Goal: Transaction & Acquisition: Purchase product/service

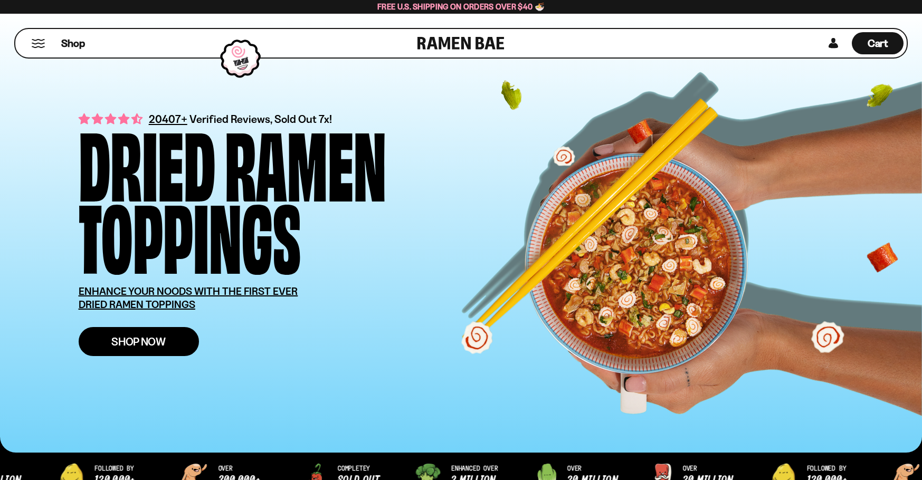
click at [180, 346] on link "Shop Now" at bounding box center [139, 341] width 120 height 29
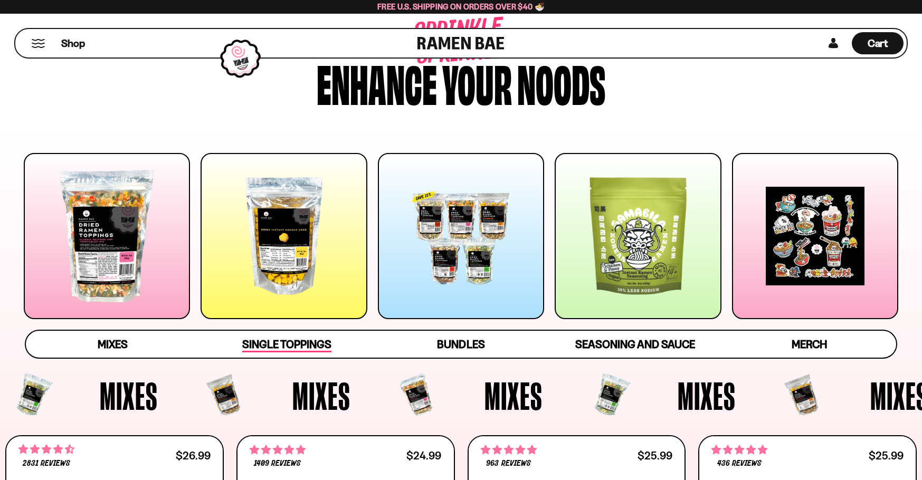
scroll to position [317, 0]
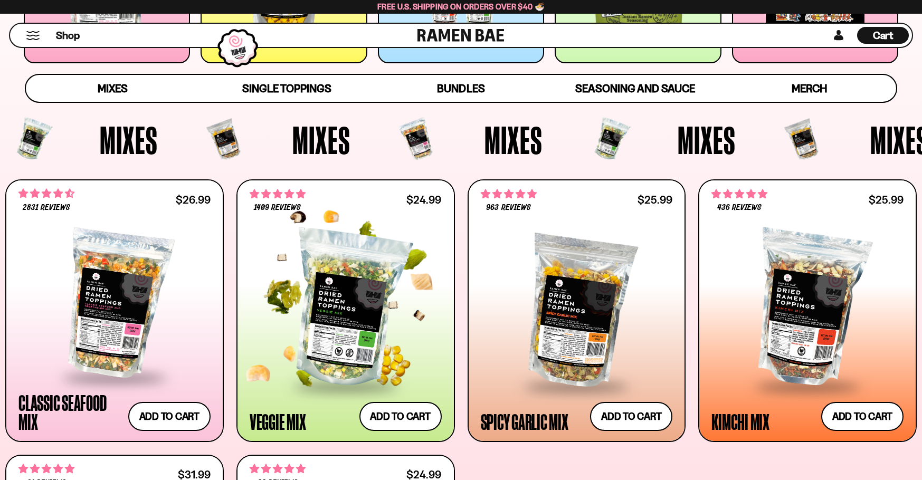
click at [334, 339] on div at bounding box center [346, 309] width 192 height 153
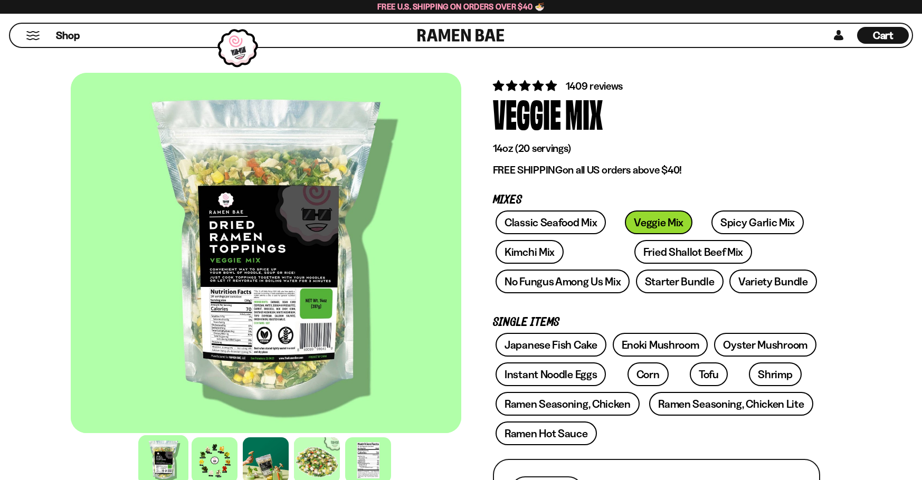
scroll to position [106, 0]
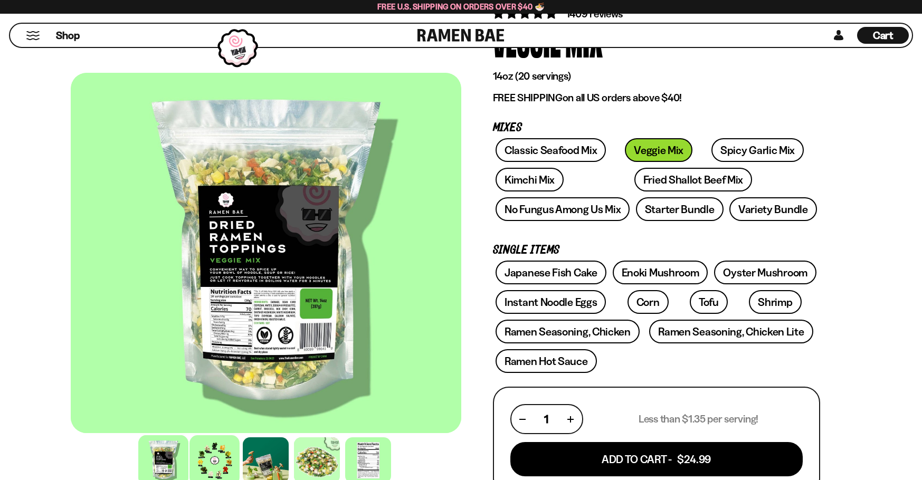
click at [229, 457] on div at bounding box center [214, 460] width 50 height 50
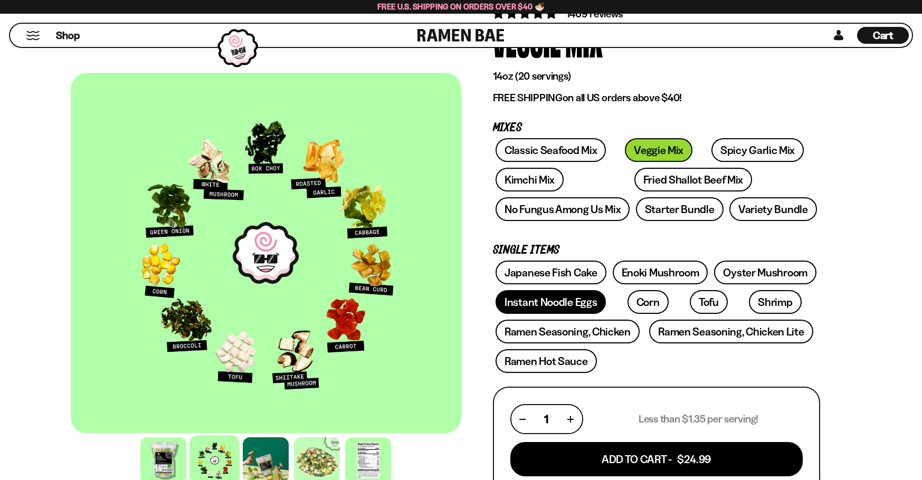
click at [583, 300] on link "Instant Noodle Eggs" at bounding box center [551, 302] width 110 height 24
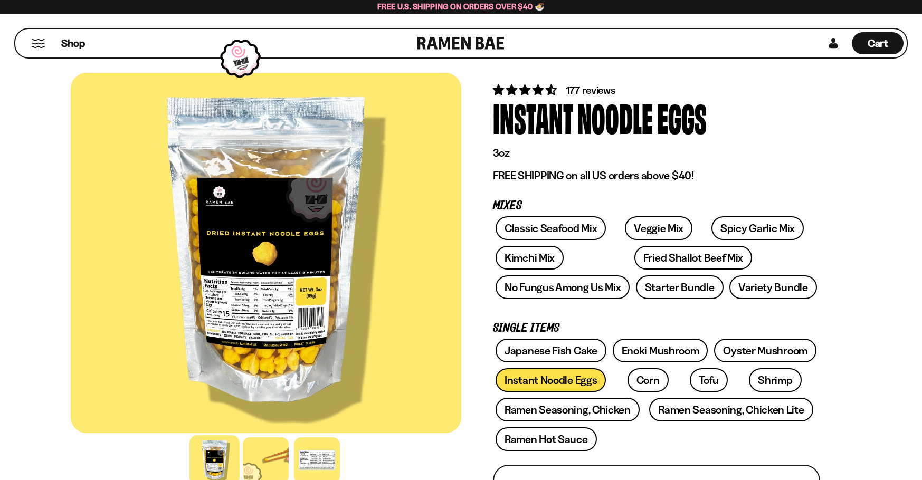
scroll to position [53, 0]
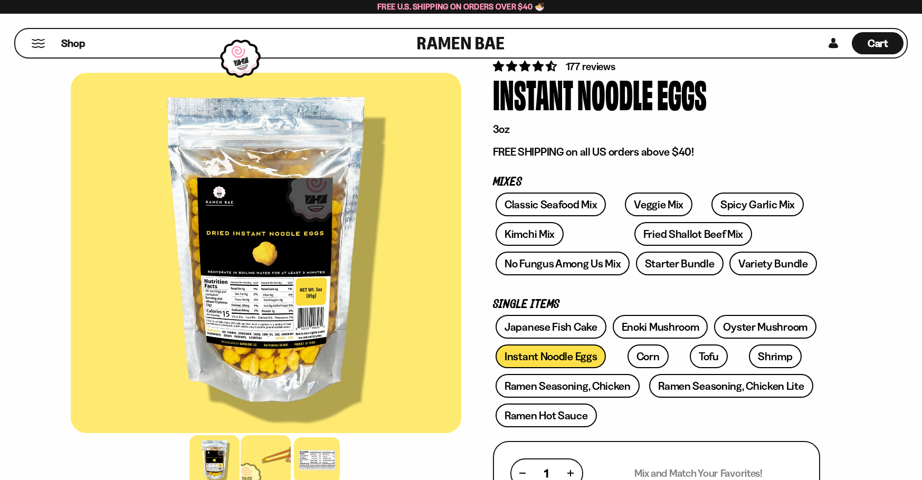
click at [253, 462] on div at bounding box center [266, 460] width 50 height 50
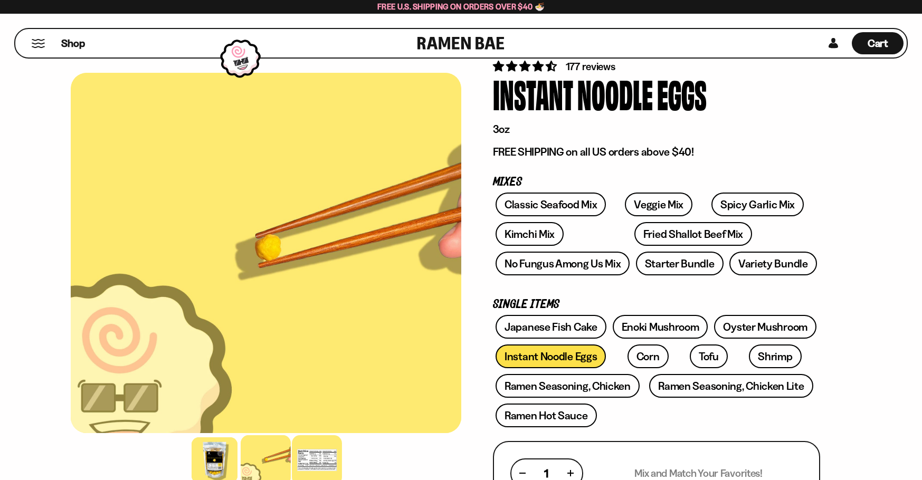
click at [312, 459] on div at bounding box center [317, 460] width 50 height 50
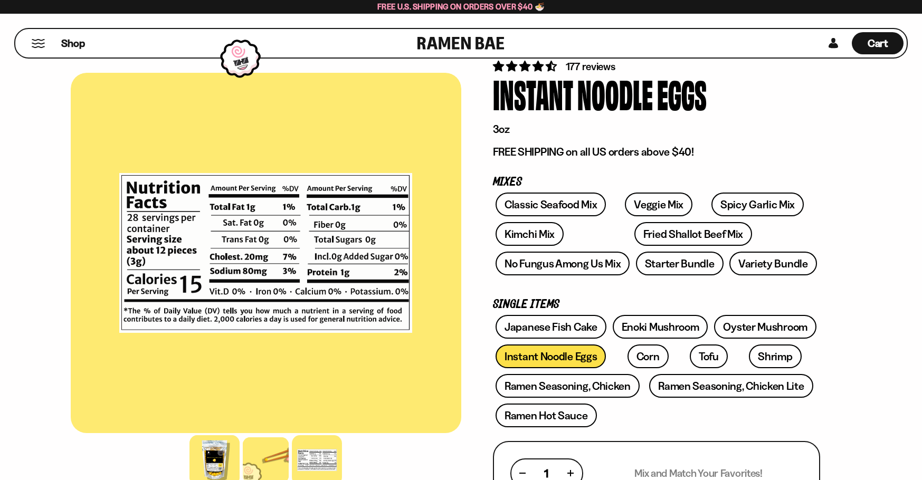
click at [192, 458] on div at bounding box center [214, 460] width 50 height 50
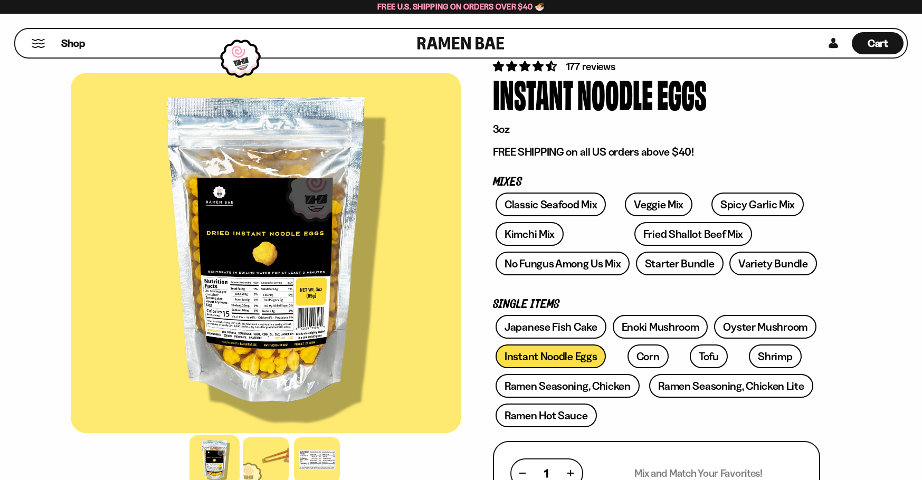
click at [241, 312] on div at bounding box center [266, 253] width 391 height 360
click at [246, 327] on div at bounding box center [266, 253] width 391 height 360
click at [246, 344] on div at bounding box center [266, 253] width 391 height 360
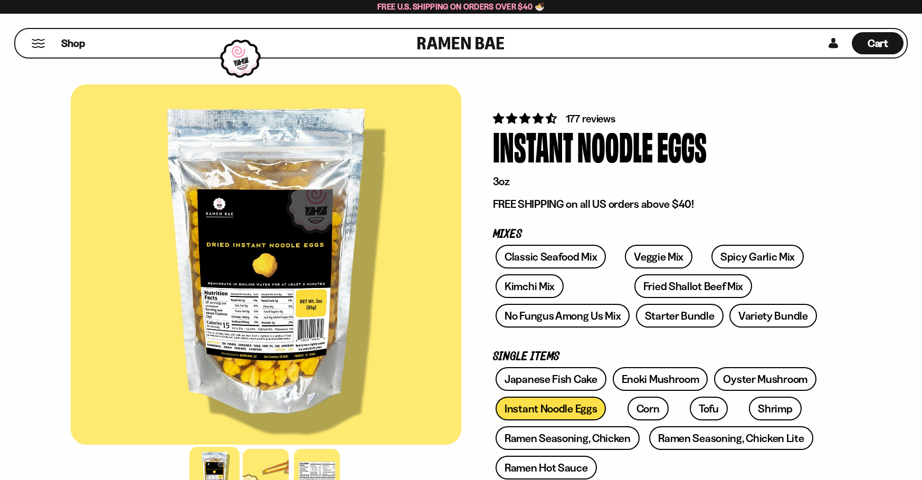
scroll to position [0, 0]
click at [668, 373] on link "Enoki Mushroom" at bounding box center [661, 380] width 96 height 24
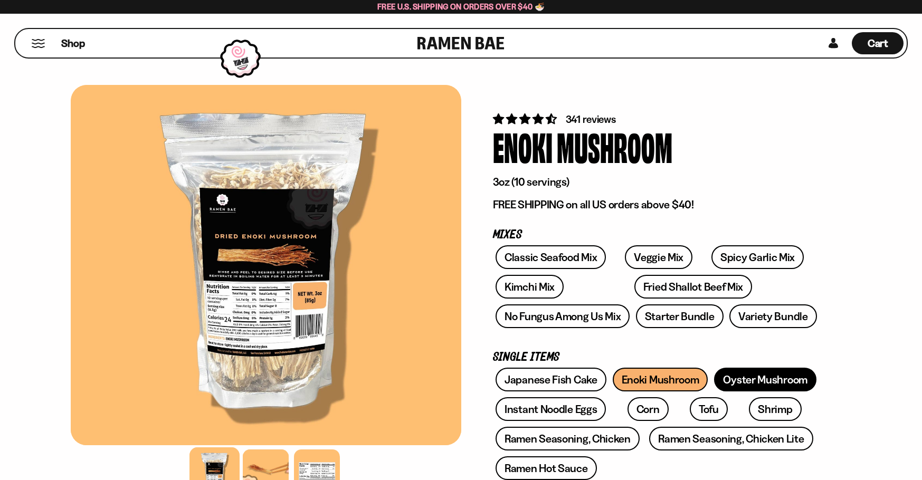
click at [752, 378] on link "Oyster Mushroom" at bounding box center [765, 380] width 102 height 24
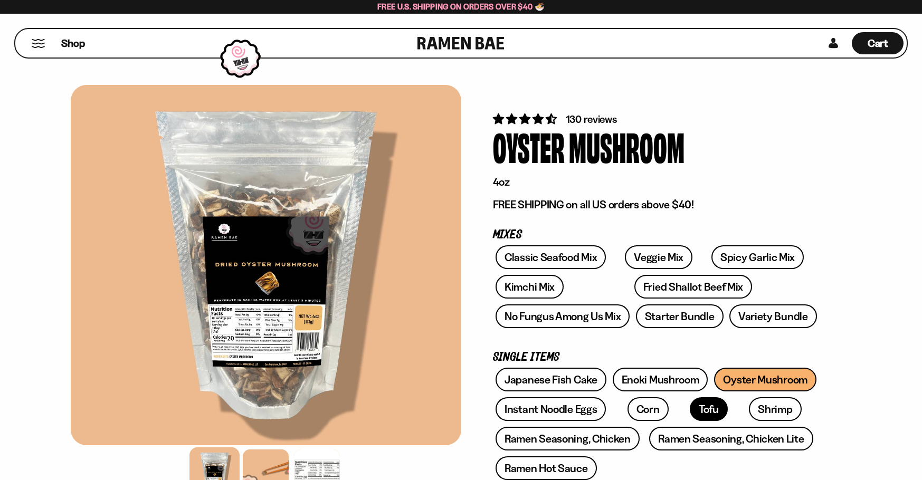
click at [690, 416] on link "Tofu" at bounding box center [709, 409] width 38 height 24
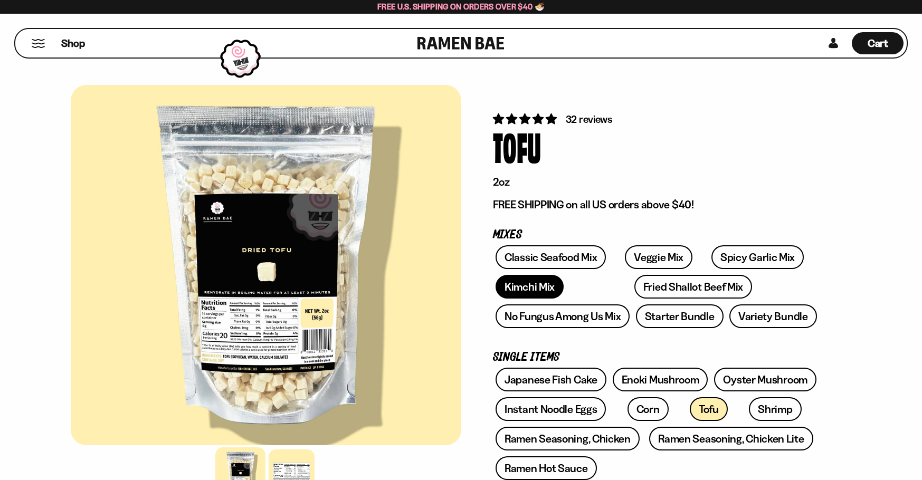
click at [523, 291] on link "Kimchi Mix" at bounding box center [530, 287] width 68 height 24
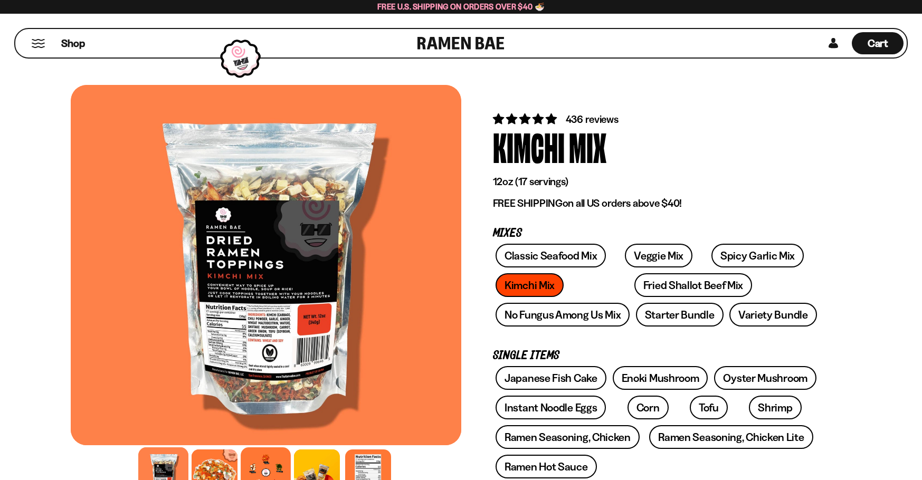
click at [268, 464] on div at bounding box center [266, 473] width 50 height 50
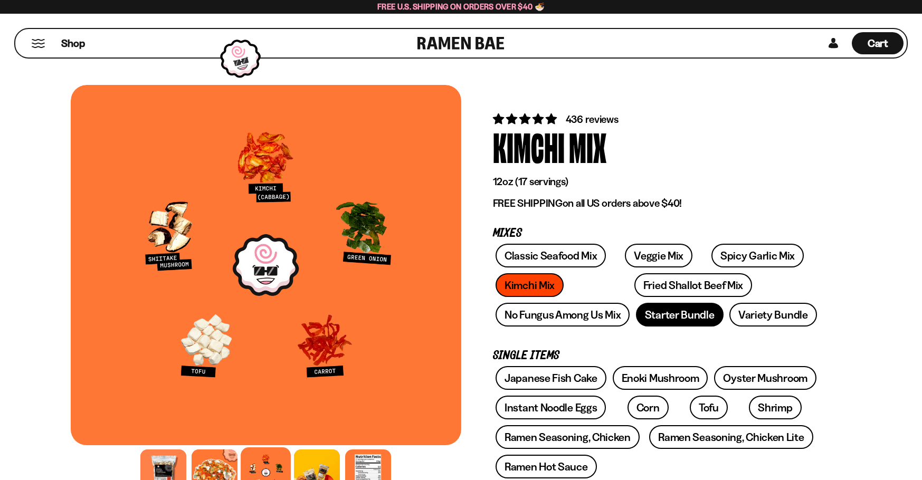
click at [667, 323] on link "Starter Bundle" at bounding box center [680, 315] width 88 height 24
click at [667, 319] on link "Starter Bundle" at bounding box center [680, 315] width 88 height 24
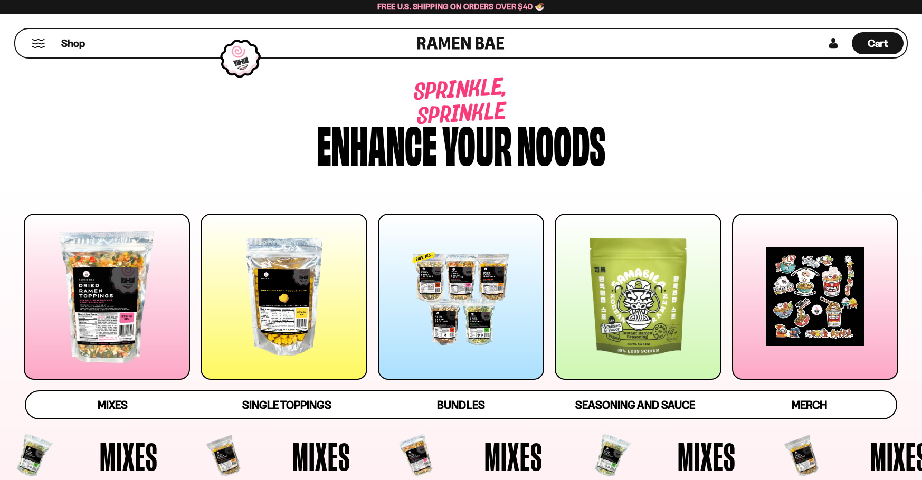
click at [842, 177] on div "Sprinkle, sprinkle Enhance your noods" at bounding box center [461, 122] width 829 height 123
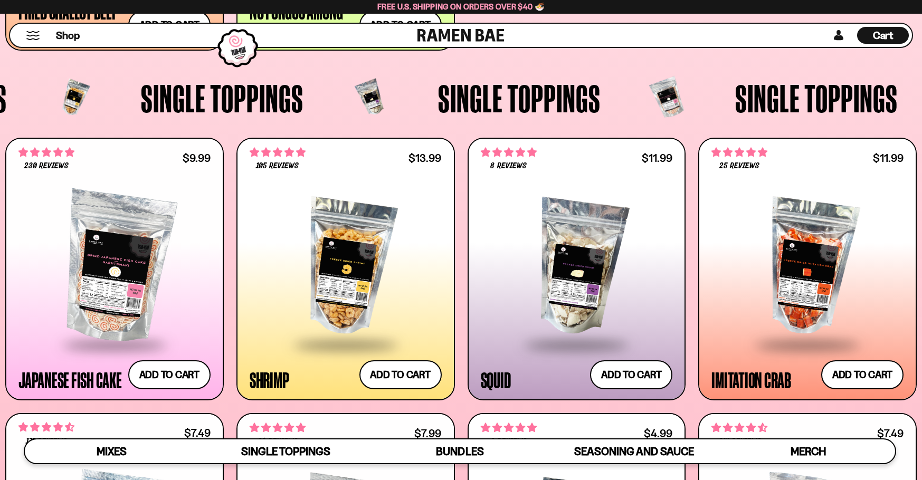
scroll to position [1003, 0]
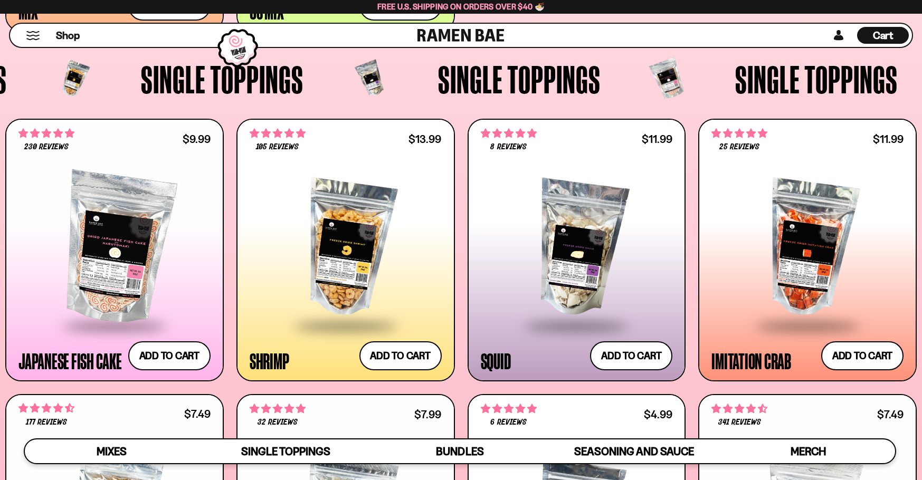
click at [564, 80] on span "Single Toppings" at bounding box center [519, 79] width 163 height 39
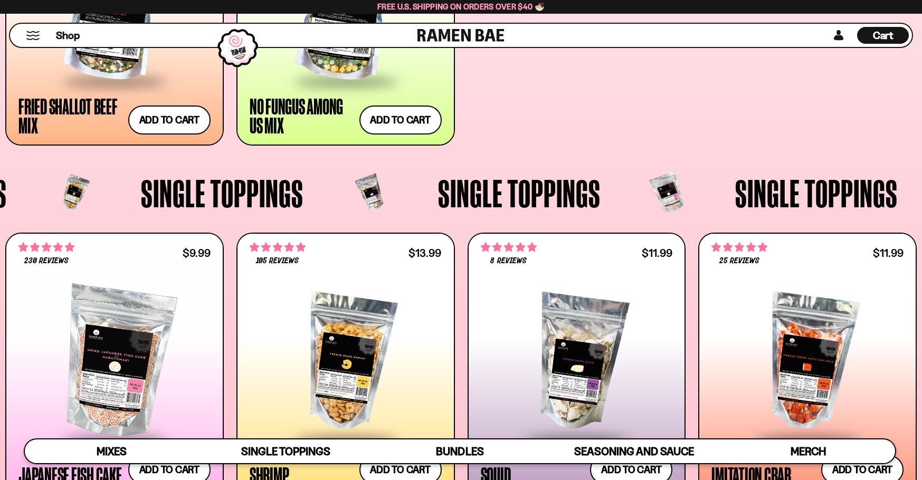
scroll to position [950, 0]
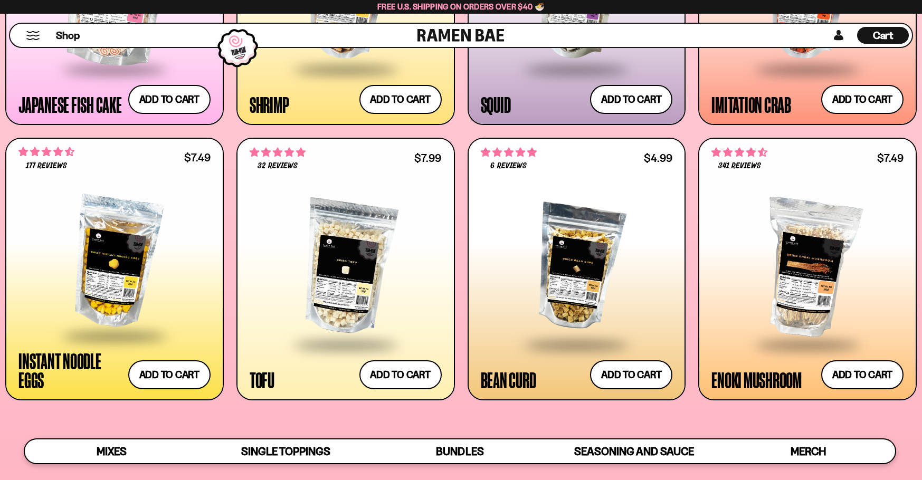
scroll to position [1267, 0]
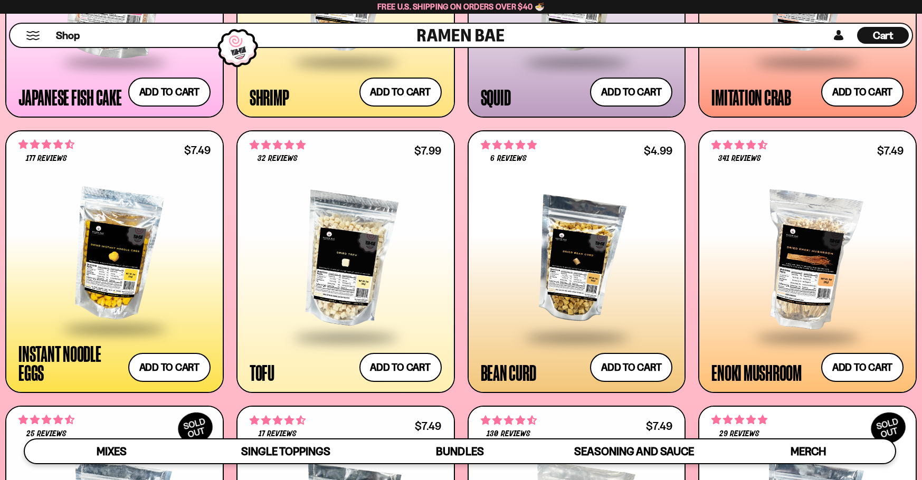
drag, startPoint x: 277, startPoint y: 379, endPoint x: 458, endPoint y: 400, distance: 182.2
click at [426, 370] on button "Add to cart Add ― Regular price $7.99 Regular price Sale price $7.99 Unit price…" at bounding box center [400, 368] width 87 height 31
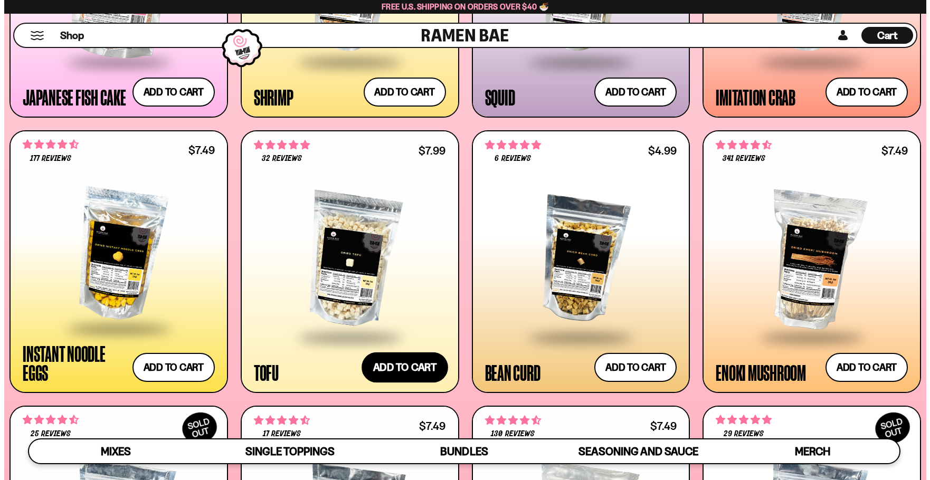
scroll to position [1273, 0]
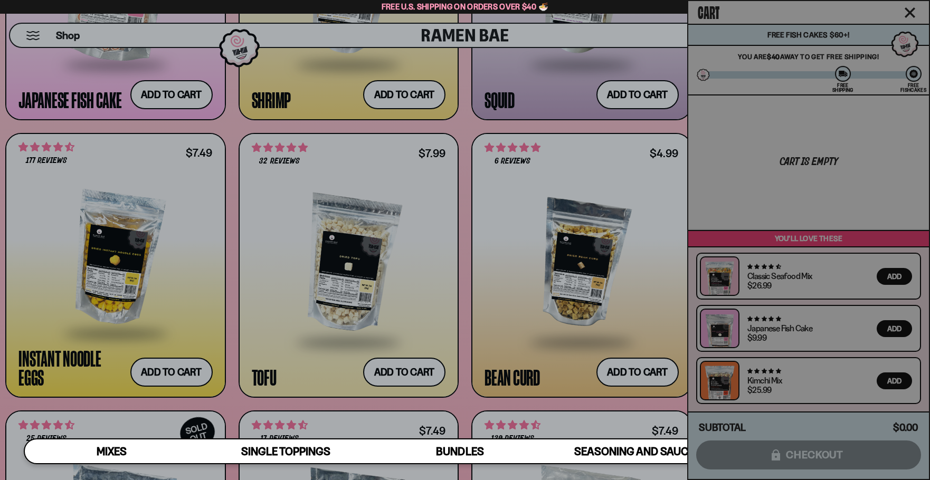
click at [615, 401] on div at bounding box center [465, 240] width 930 height 480
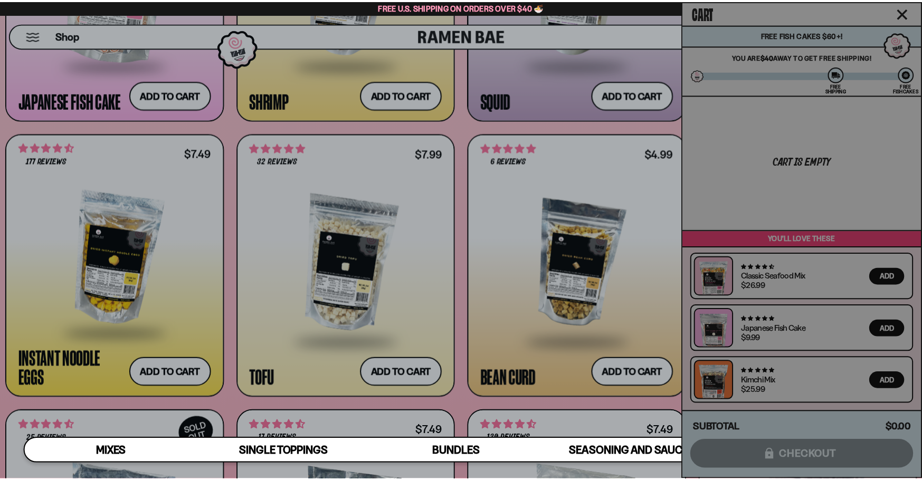
scroll to position [1267, 0]
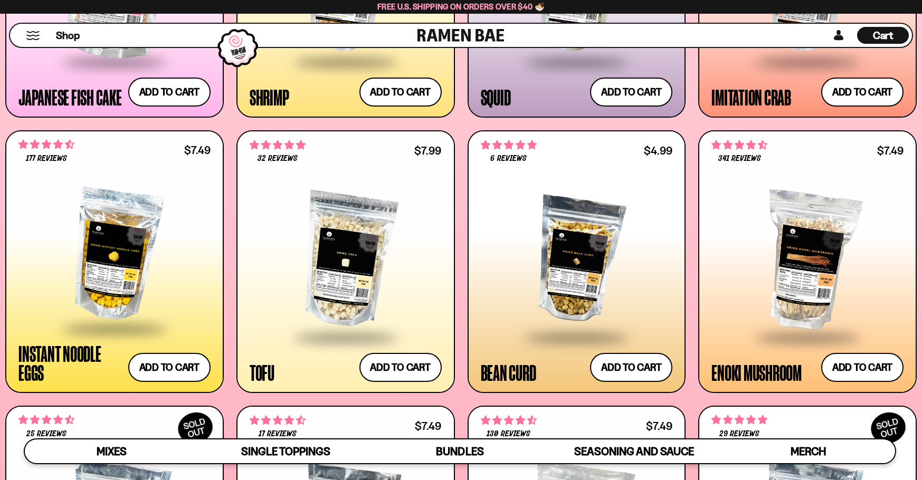
click at [872, 46] on div "Cart D0381C2F-513E-4F90-8A41-6F0A75DCBAAA" at bounding box center [883, 35] width 52 height 23
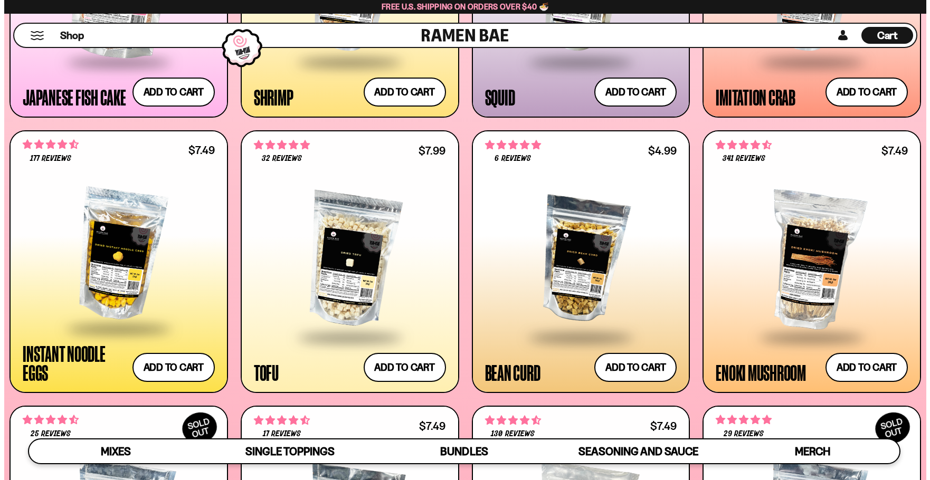
scroll to position [1273, 0]
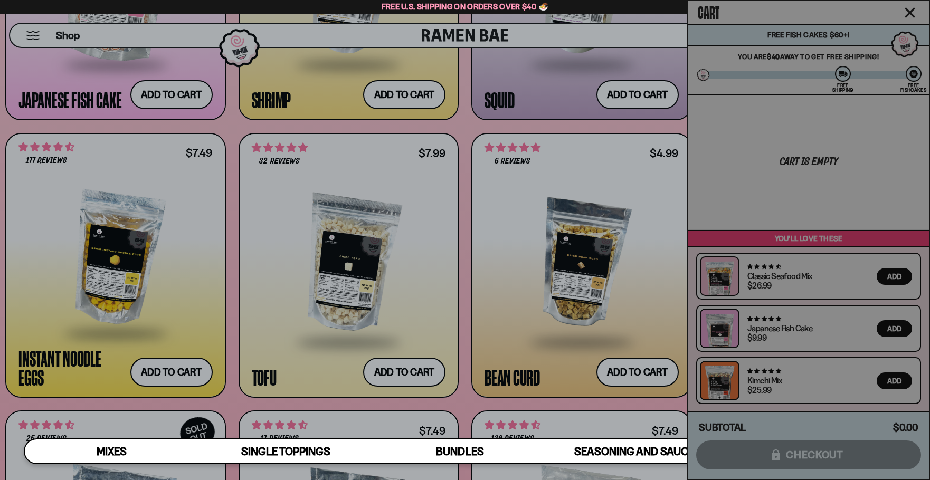
click at [905, 13] on div "Cart Free Fish Cakes $60+! You are $40 away to get Free Shipping! You've unlock…" at bounding box center [808, 240] width 241 height 478
click at [476, 347] on div at bounding box center [465, 240] width 930 height 480
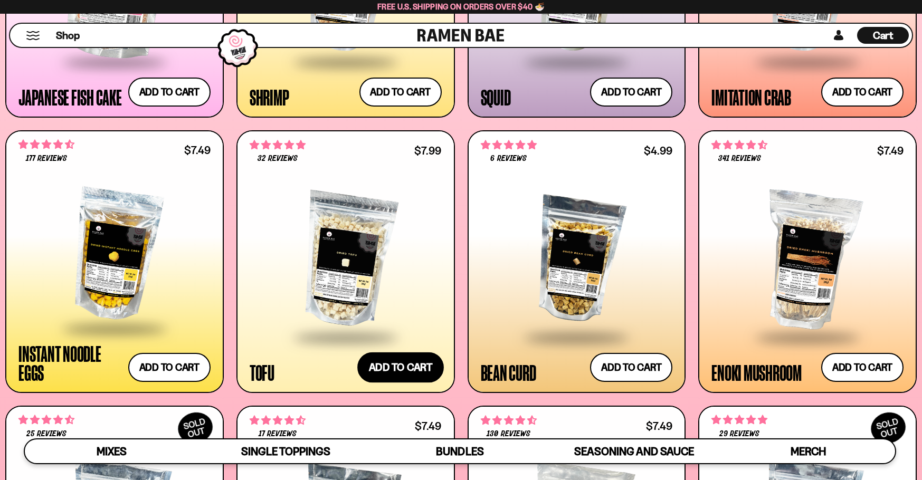
click at [427, 372] on button "Add to cart Add ― Regular price $7.99 Regular price Sale price $7.99 Unit price…" at bounding box center [400, 368] width 87 height 31
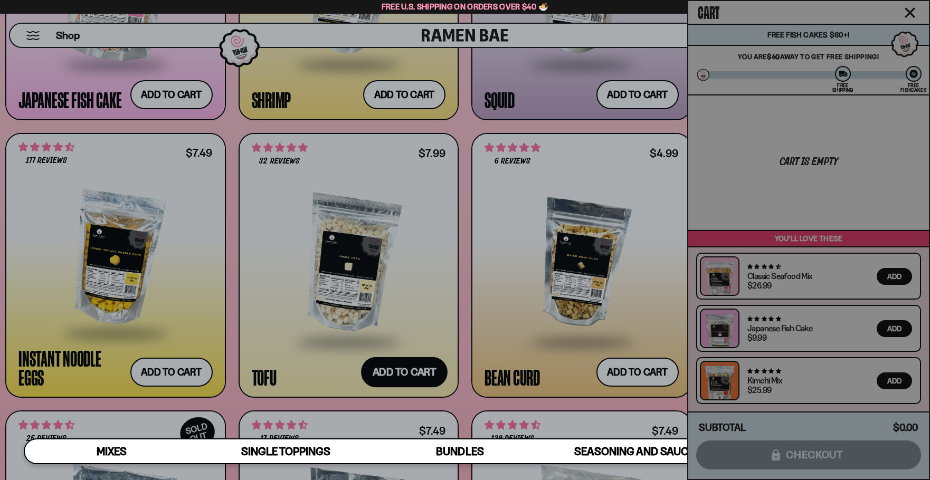
click at [427, 372] on div at bounding box center [465, 240] width 930 height 480
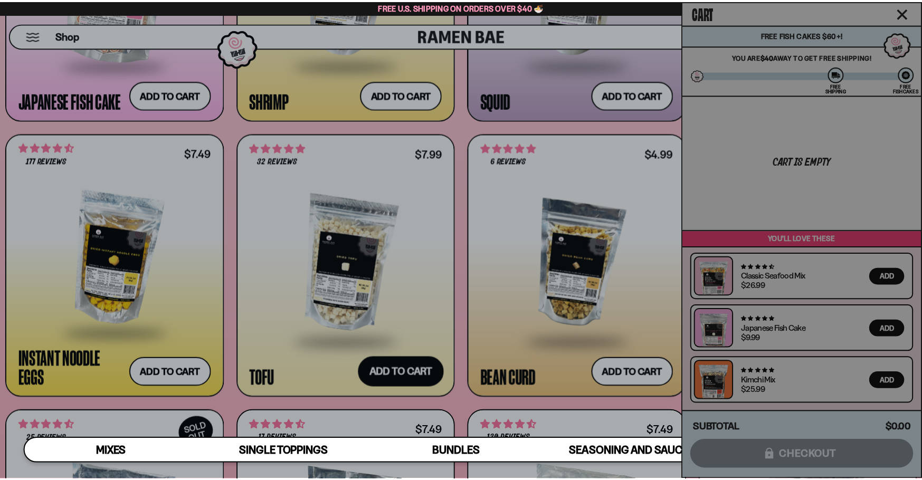
scroll to position [1267, 0]
